Goal: Task Accomplishment & Management: Manage account settings

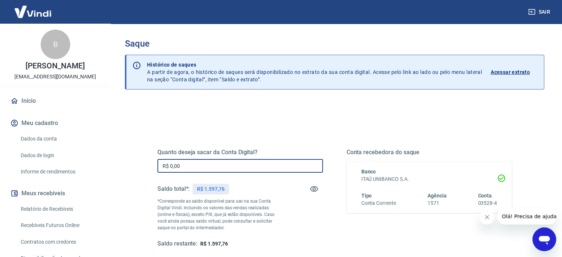
click at [182, 165] on input "R$ 0,00" at bounding box center [241, 166] width 166 height 14
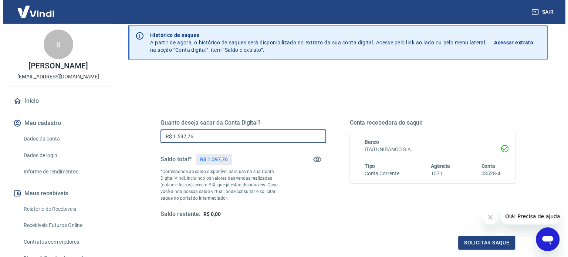
scroll to position [74, 0]
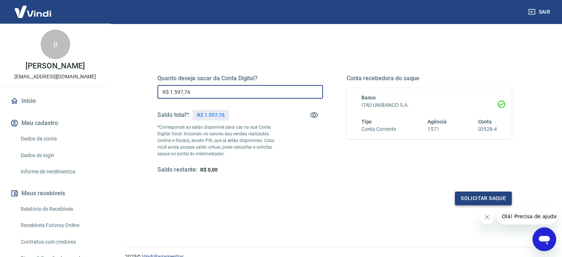
type input "R$ 1.597,76"
click at [498, 204] on button "Solicitar saque" at bounding box center [483, 199] width 57 height 14
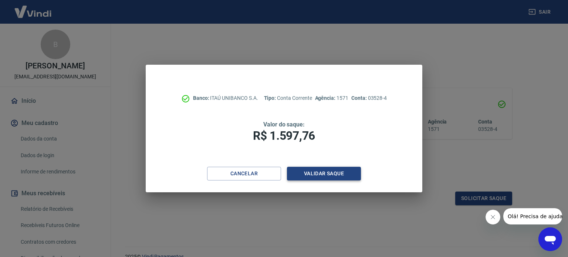
click at [322, 174] on button "Validar saque" at bounding box center [324, 174] width 74 height 14
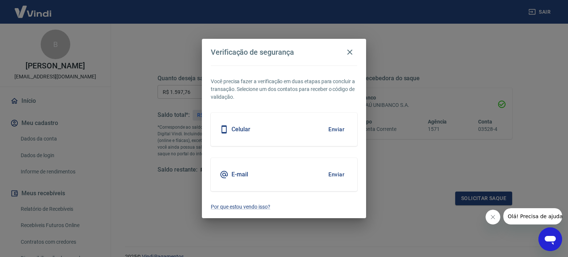
click at [339, 126] on button "Enviar" at bounding box center [336, 130] width 24 height 16
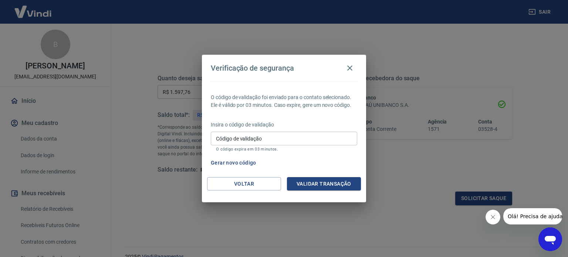
click at [295, 140] on input "Código de validação" at bounding box center [284, 139] width 146 height 14
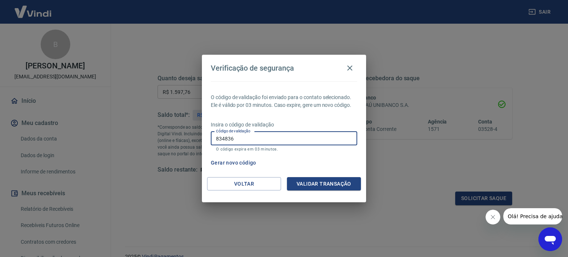
type input "834836"
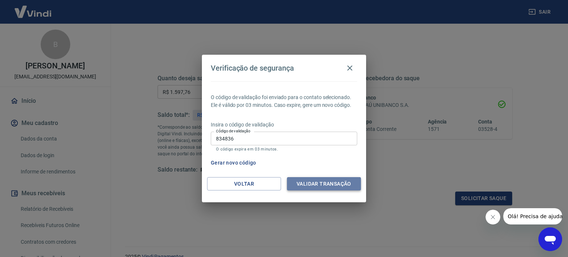
click at [322, 178] on button "Validar transação" at bounding box center [324, 184] width 74 height 14
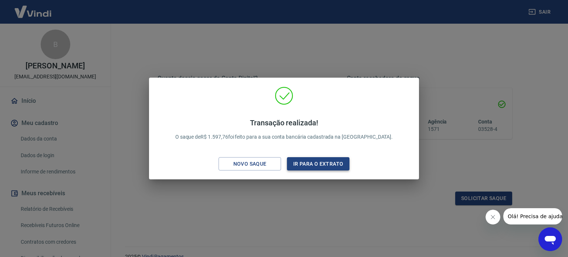
click at [314, 162] on button "Ir para o extrato" at bounding box center [318, 164] width 62 height 14
